Goal: Find specific page/section: Find specific page/section

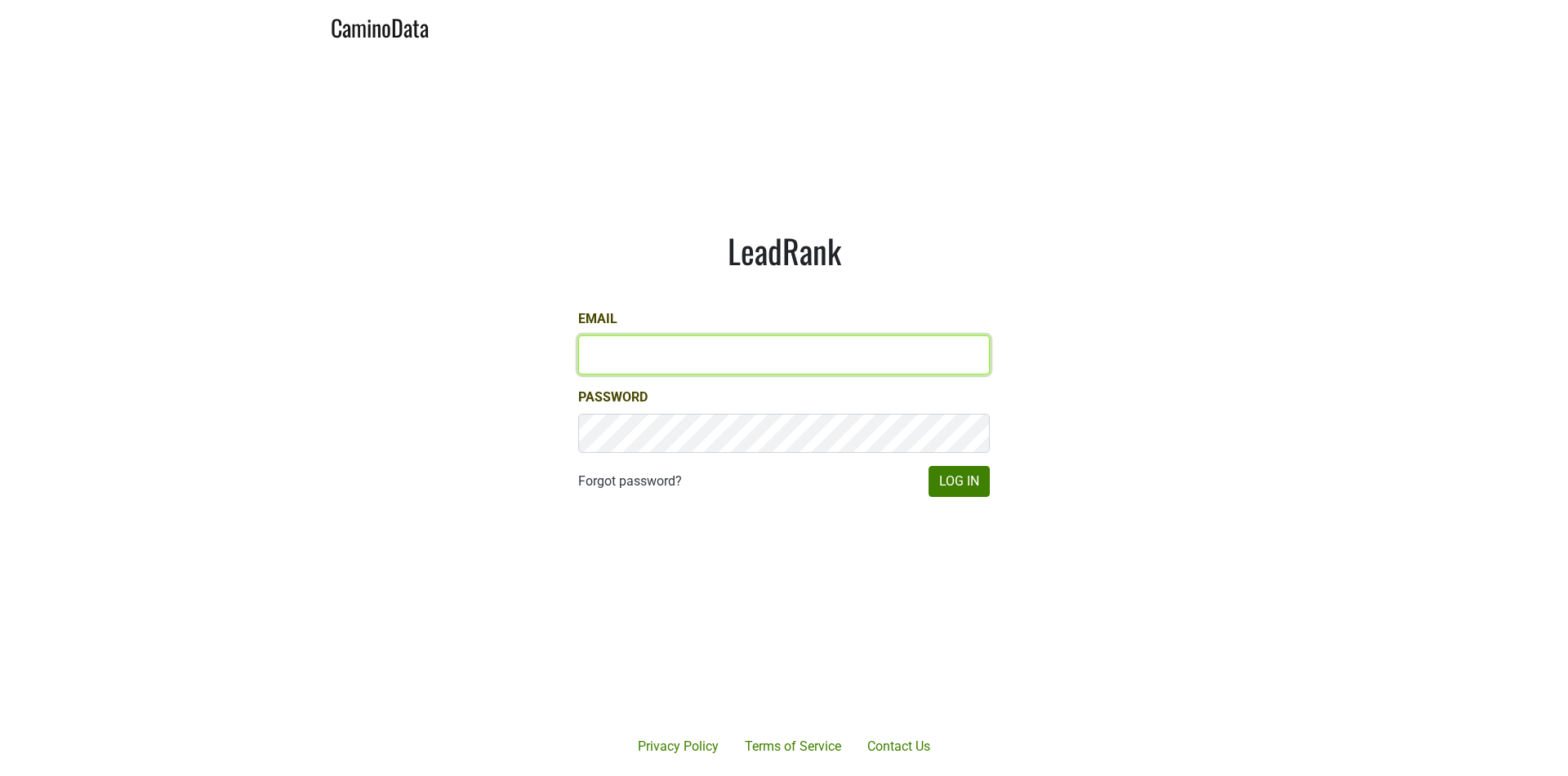
click at [726, 359] on input "Email" at bounding box center [783, 355] width 411 height 39
type input "dave@caminodata.com"
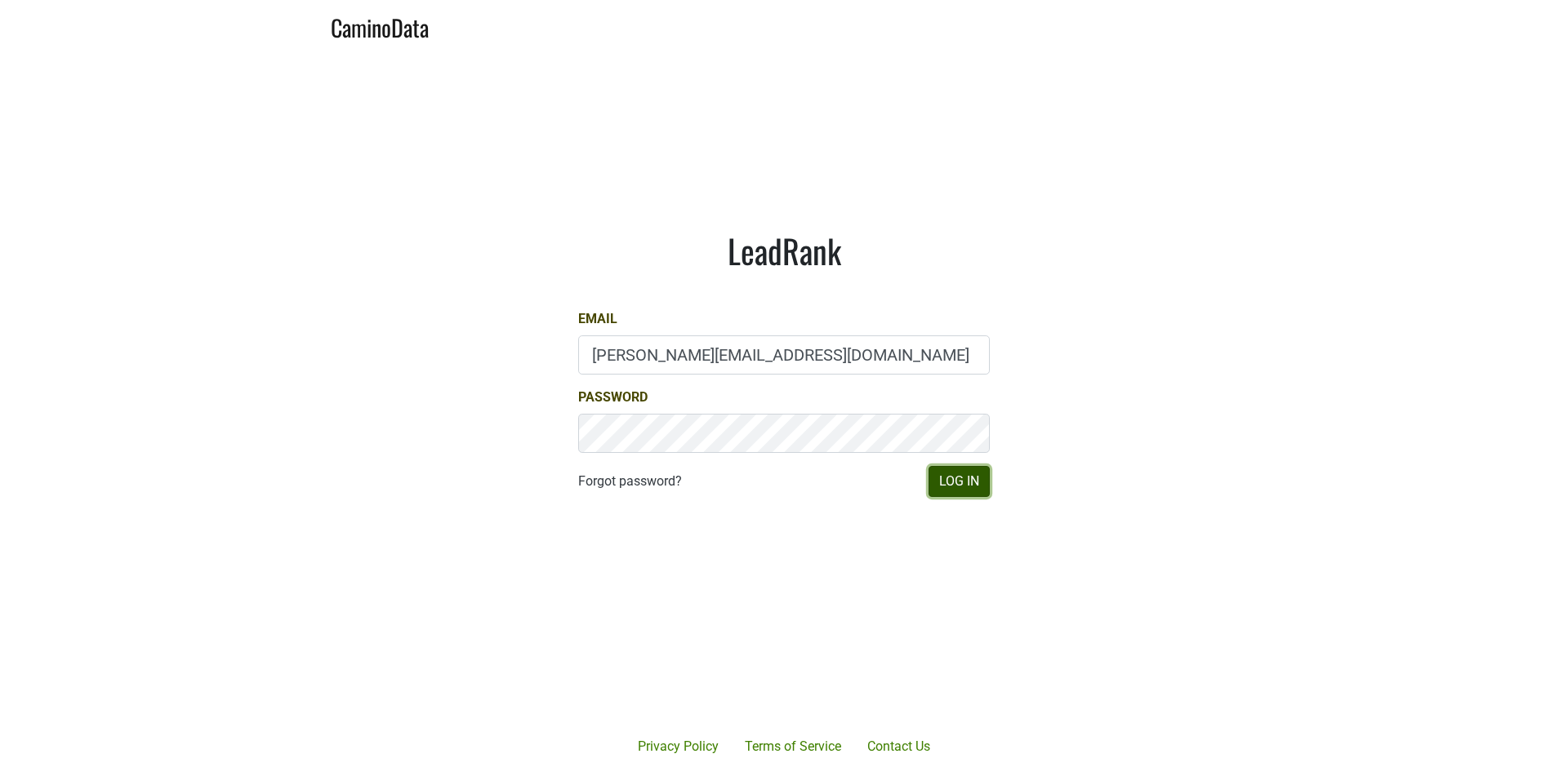
click at [954, 487] on button "Log In" at bounding box center [959, 481] width 61 height 31
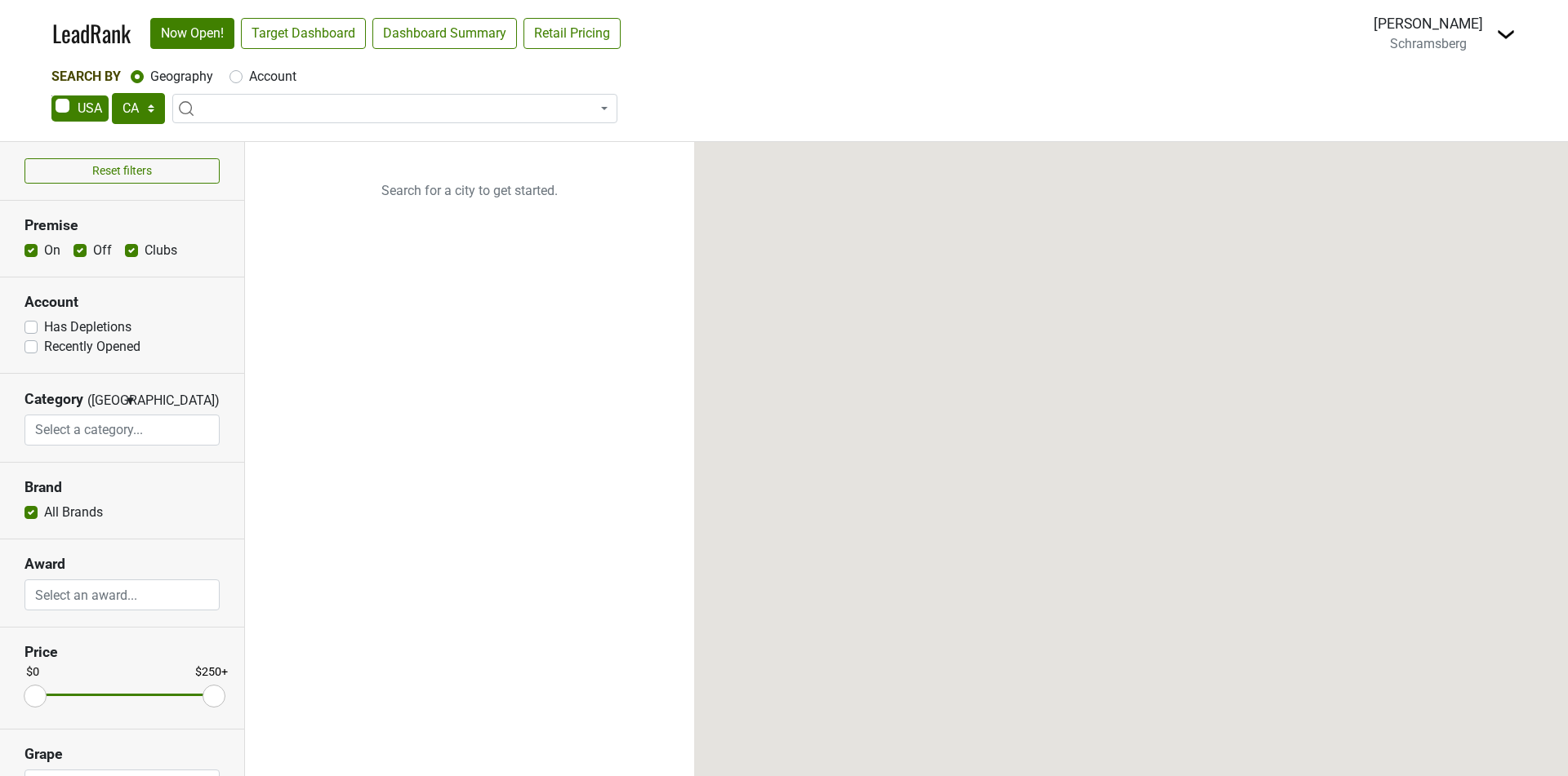
select select "CA"
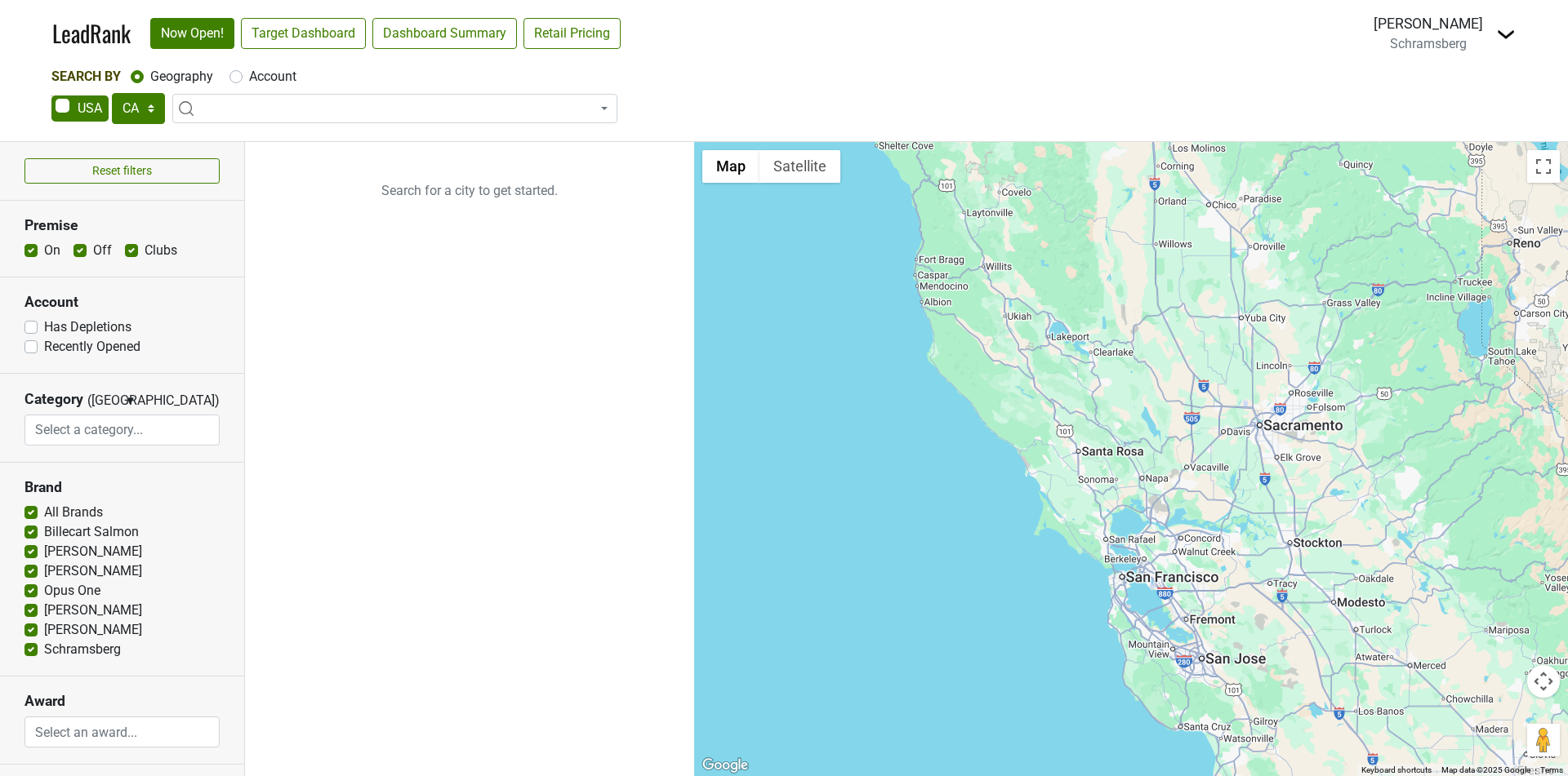
click at [89, 110] on span at bounding box center [80, 108] width 57 height 26
click at [53, 96] on input "checkbox" at bounding box center [52, 95] width 1 height 1
checkbox input "true"
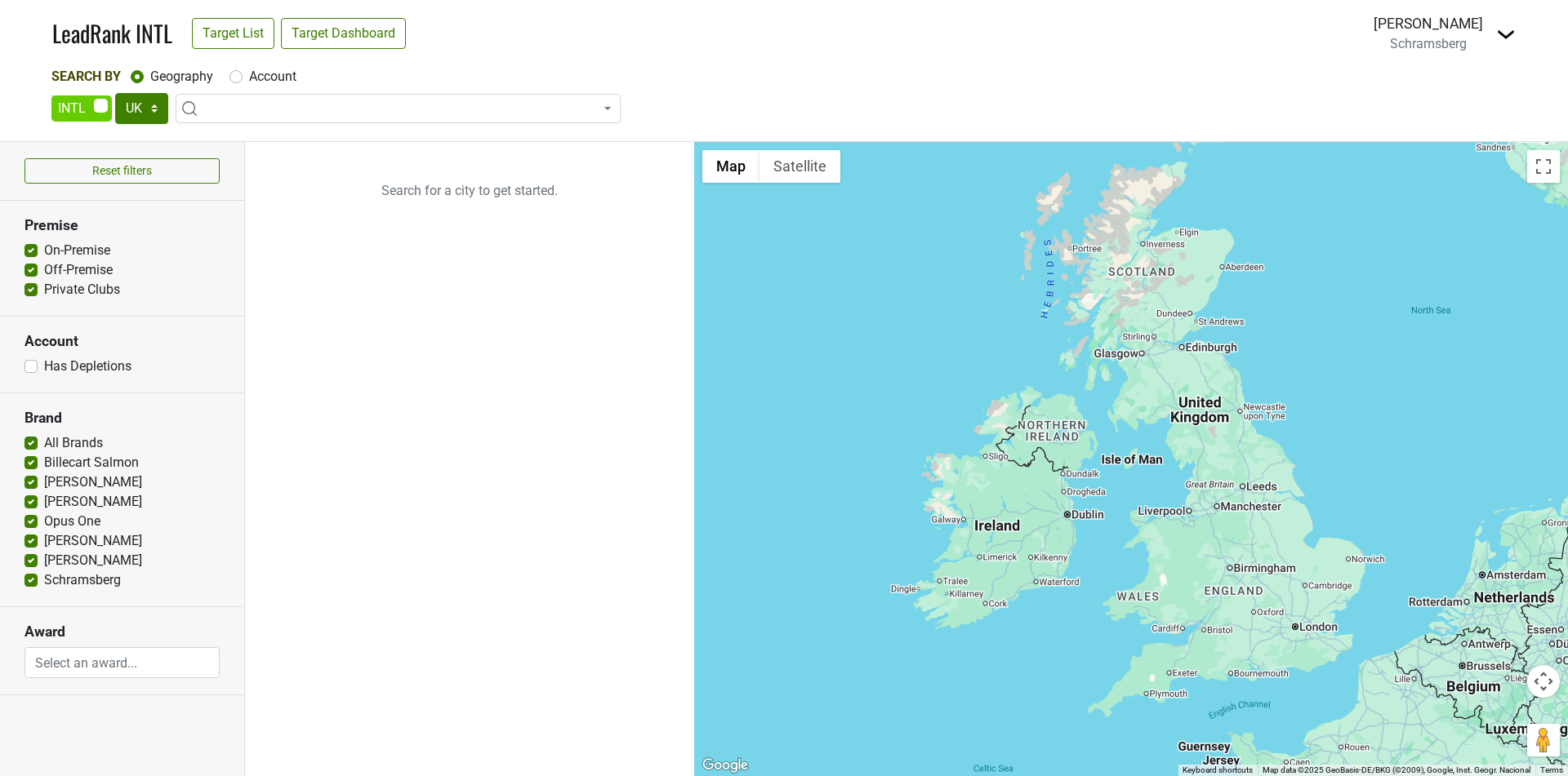
click at [79, 105] on span at bounding box center [82, 108] width 60 height 26
click at [53, 96] on input "checkbox" at bounding box center [52, 95] width 1 height 1
checkbox input "false"
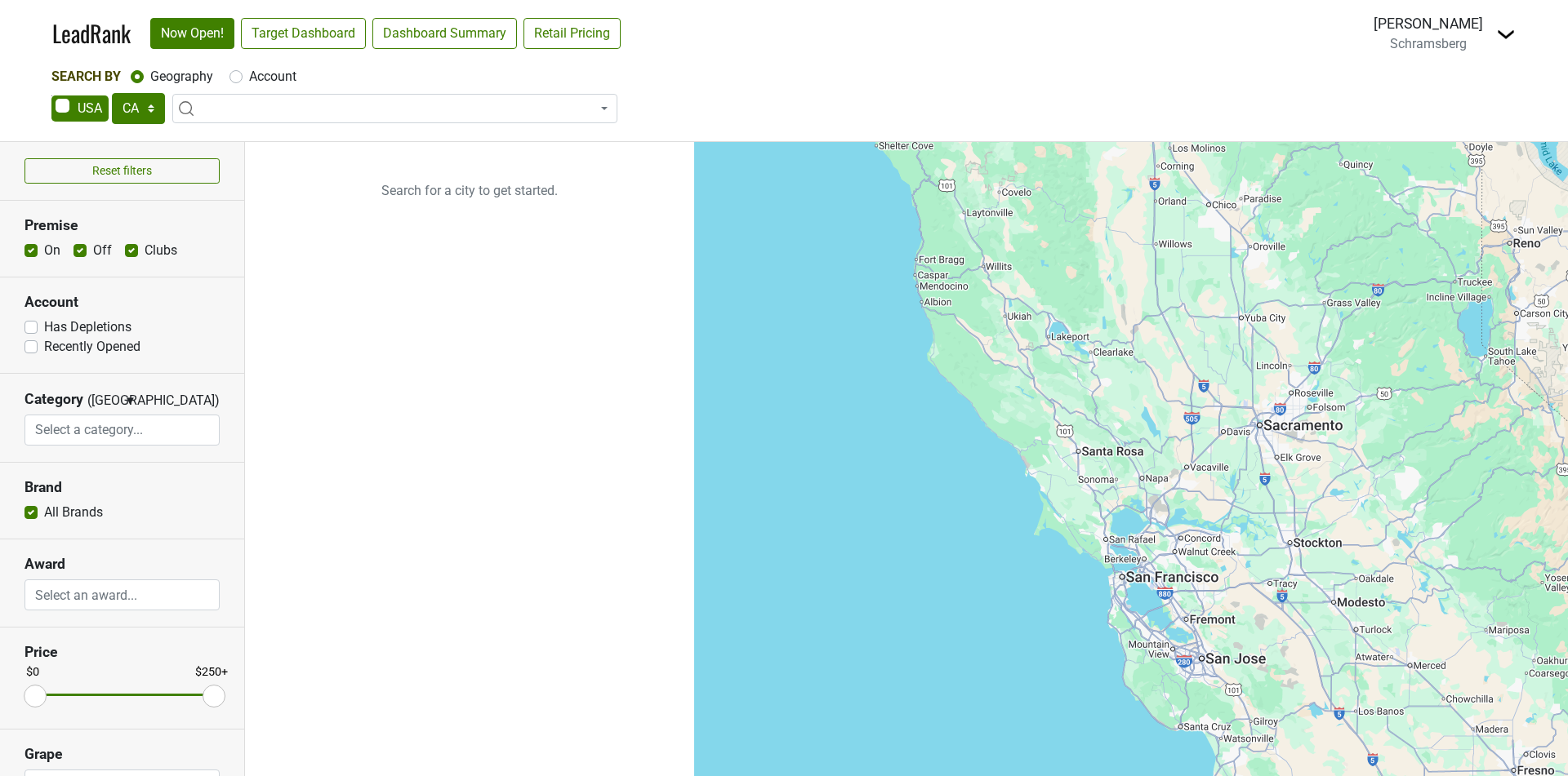
select select "CA"
